Goal: Check status

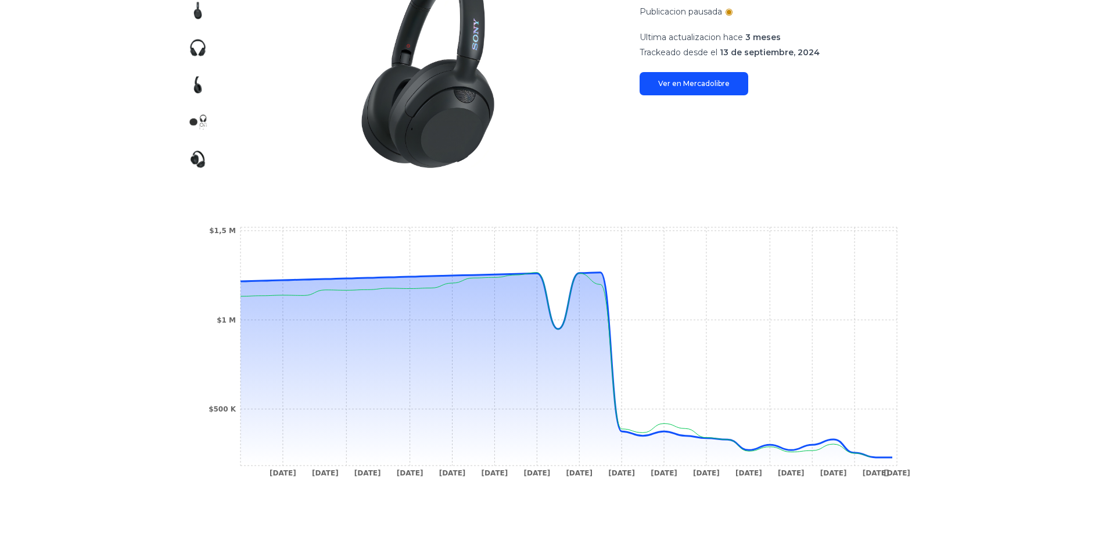
scroll to position [232, 0]
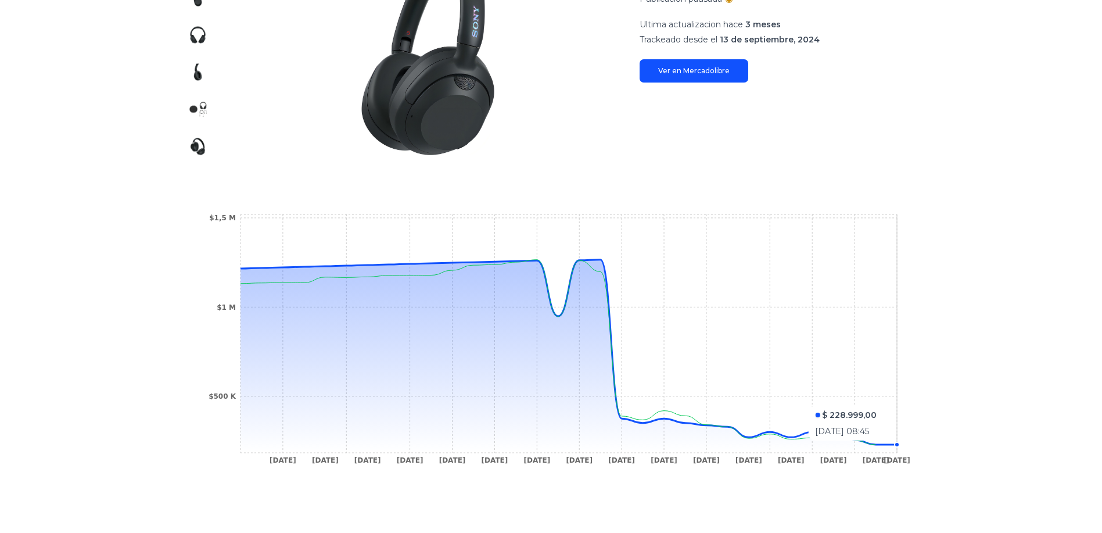
click at [899, 446] on circle at bounding box center [897, 444] width 5 height 5
click at [900, 441] on icon "[DATE] [DATE] [DATE] [DATE] [DATE] [DATE] [DATE] [DATE] [DATE] [DATE] [DATE] [D…" at bounding box center [551, 342] width 697 height 261
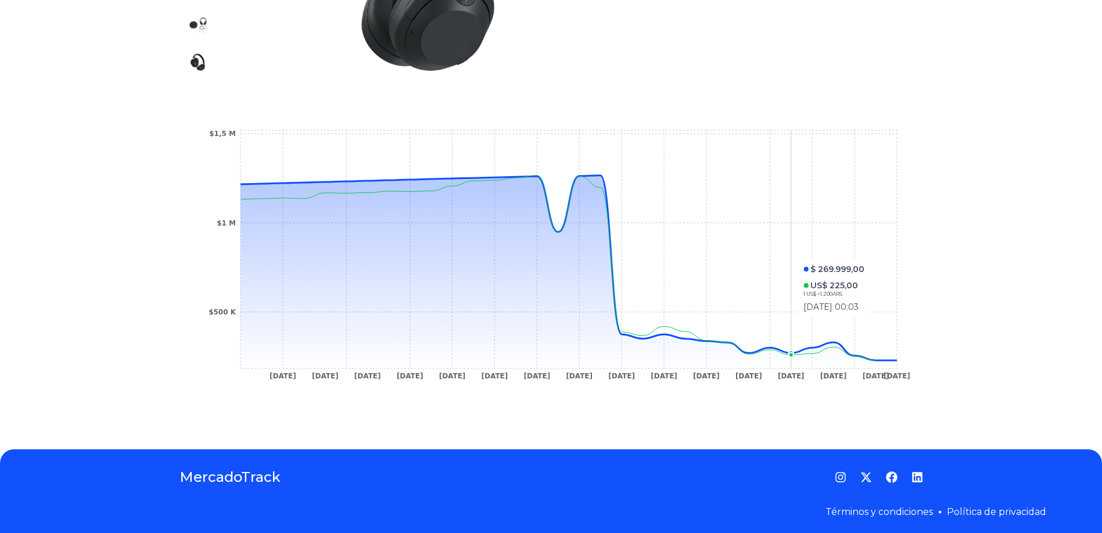
scroll to position [321, 0]
